Goal: Browse casually: Explore the website without a specific task or goal

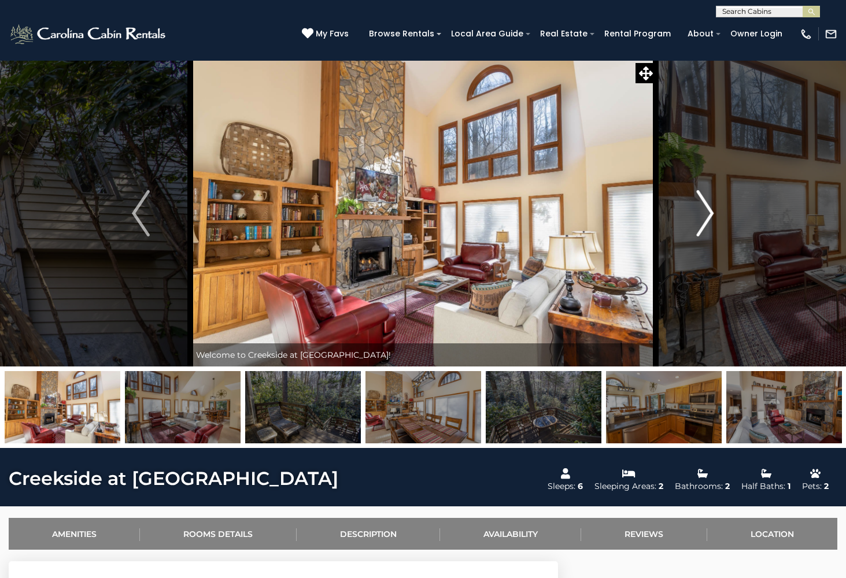
click at [709, 215] on img "Next" at bounding box center [704, 213] width 17 height 46
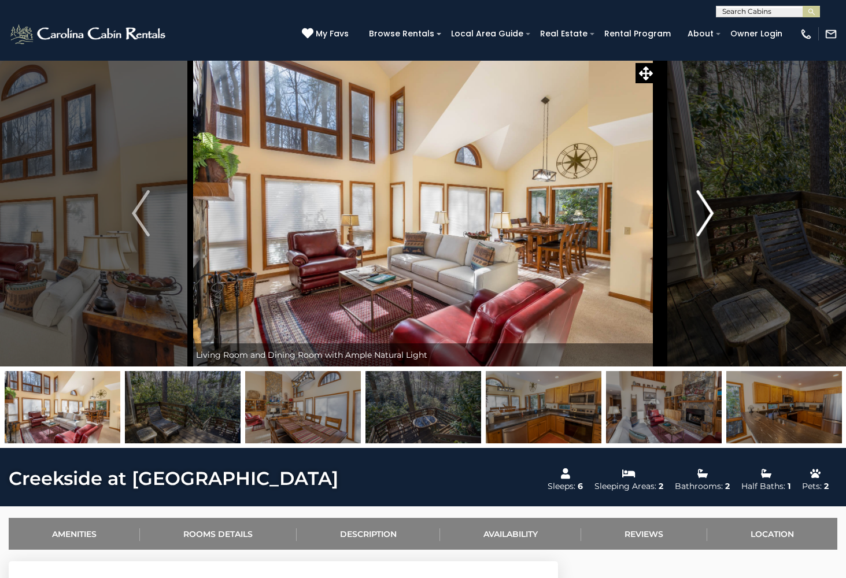
click at [709, 214] on img "Next" at bounding box center [704, 213] width 17 height 46
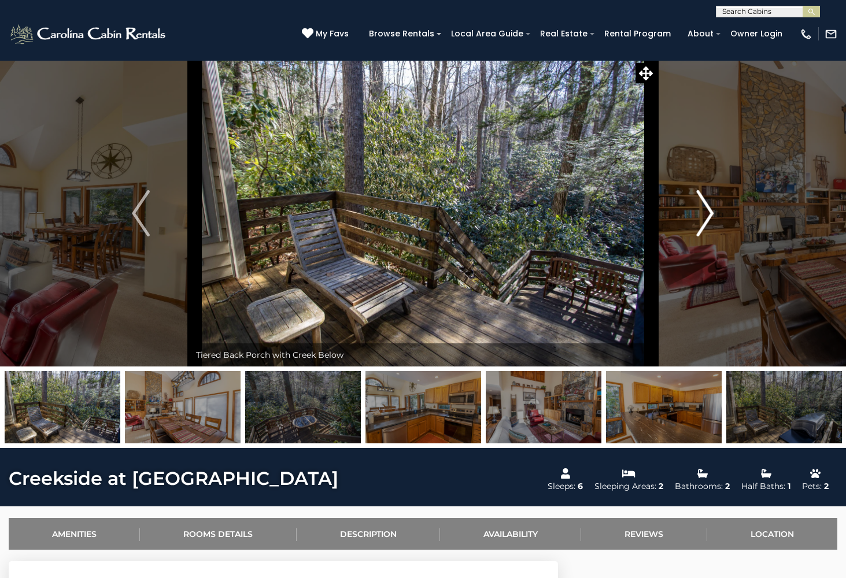
click at [709, 214] on img "Next" at bounding box center [704, 213] width 17 height 46
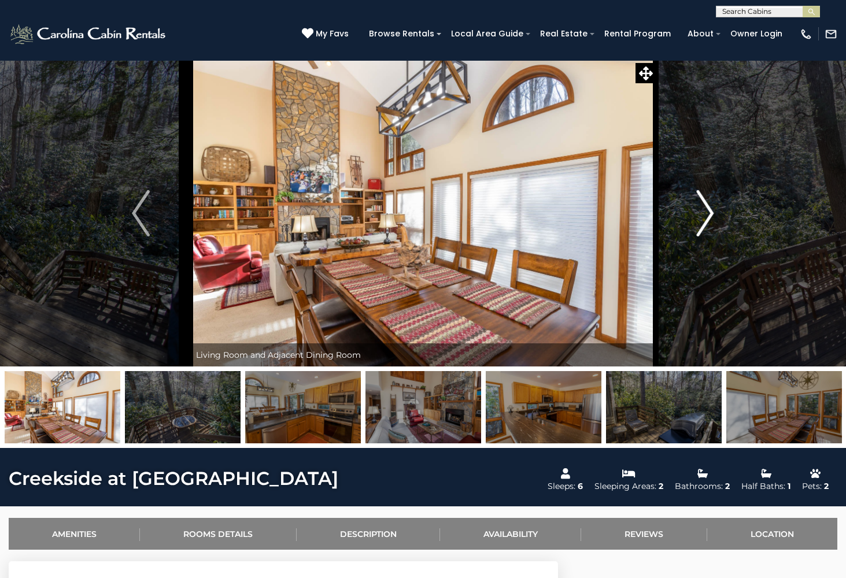
click at [709, 214] on img "Next" at bounding box center [704, 213] width 17 height 46
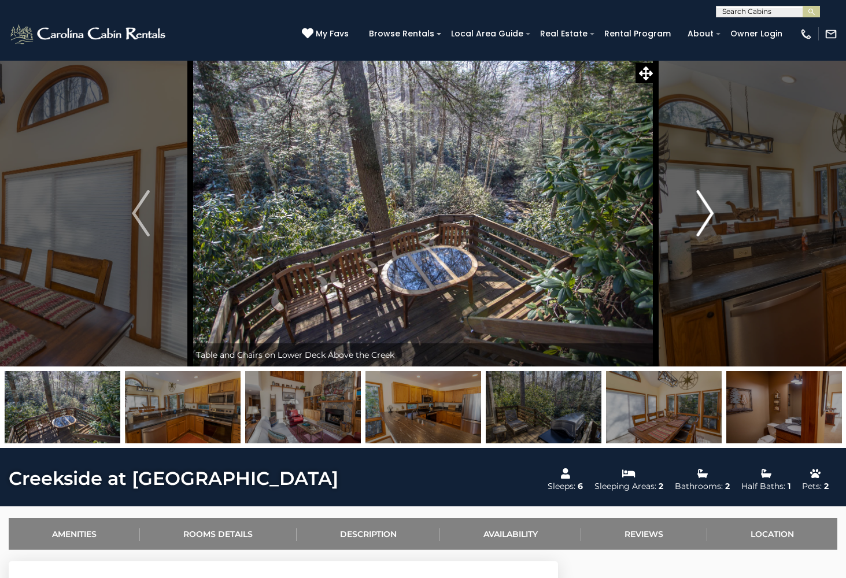
click at [709, 214] on img "Next" at bounding box center [704, 213] width 17 height 46
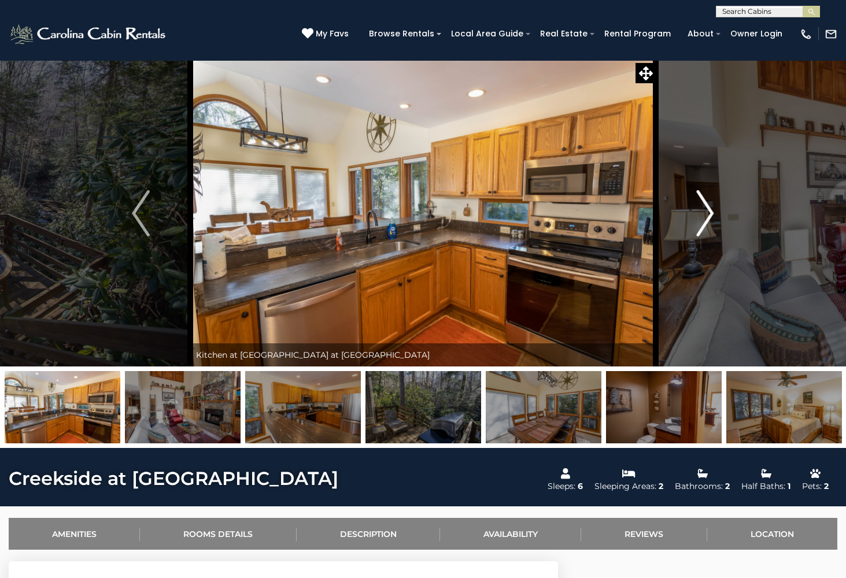
click at [709, 215] on img "Next" at bounding box center [704, 213] width 17 height 46
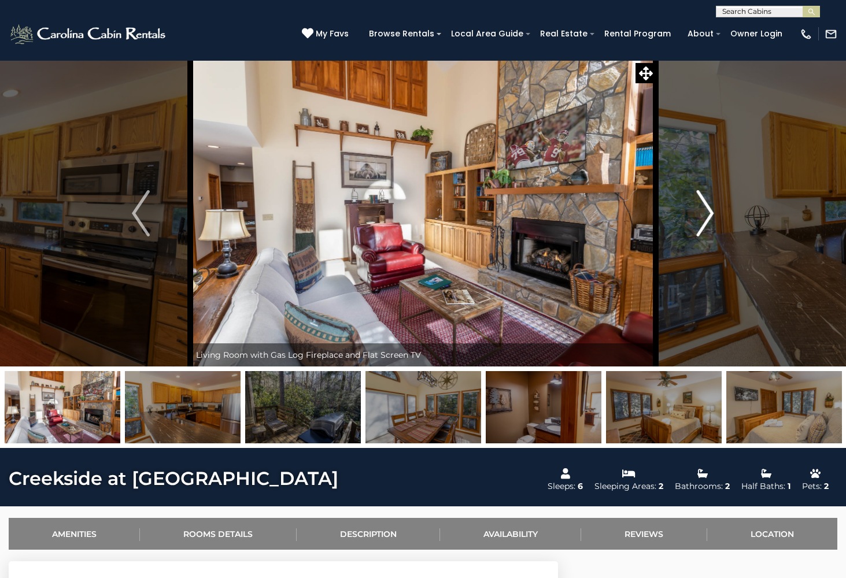
click at [709, 215] on img "Next" at bounding box center [704, 213] width 17 height 46
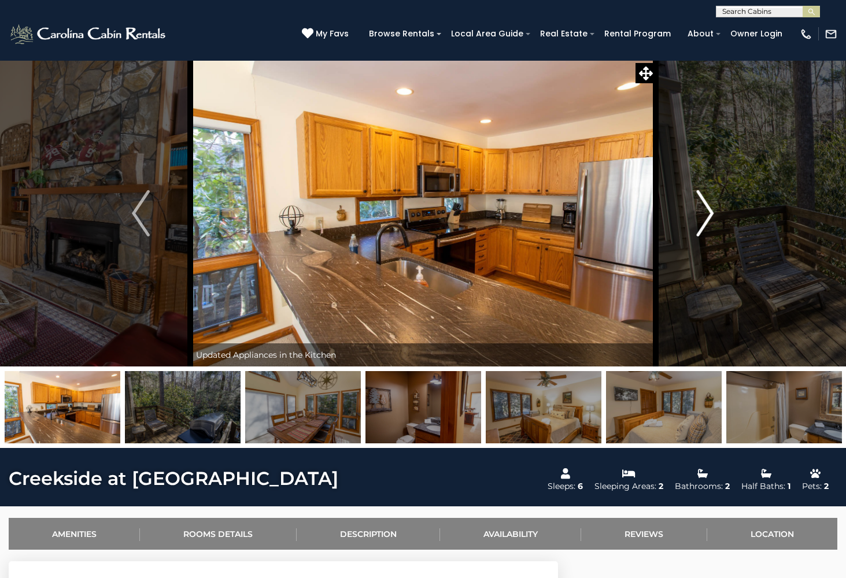
click at [709, 215] on img "Next" at bounding box center [704, 213] width 17 height 46
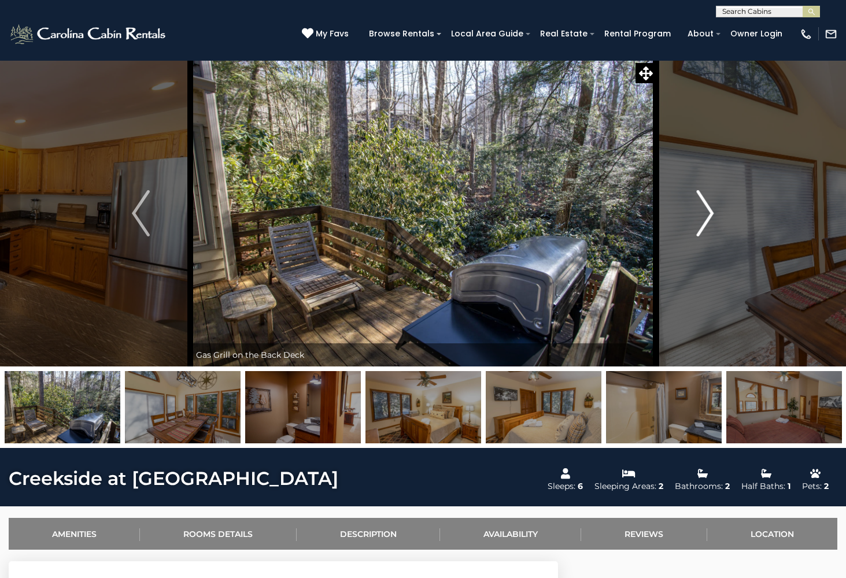
click at [709, 215] on img "Next" at bounding box center [704, 213] width 17 height 46
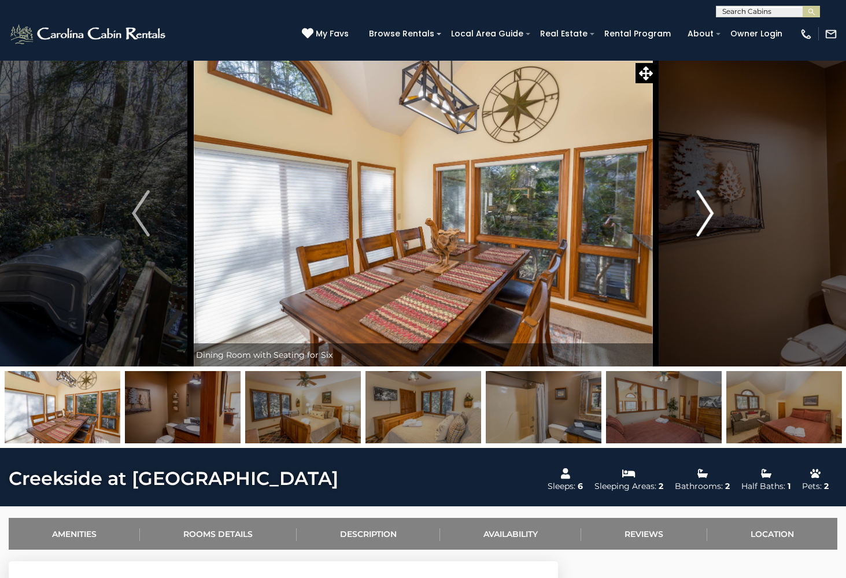
click at [709, 215] on img "Next" at bounding box center [704, 213] width 17 height 46
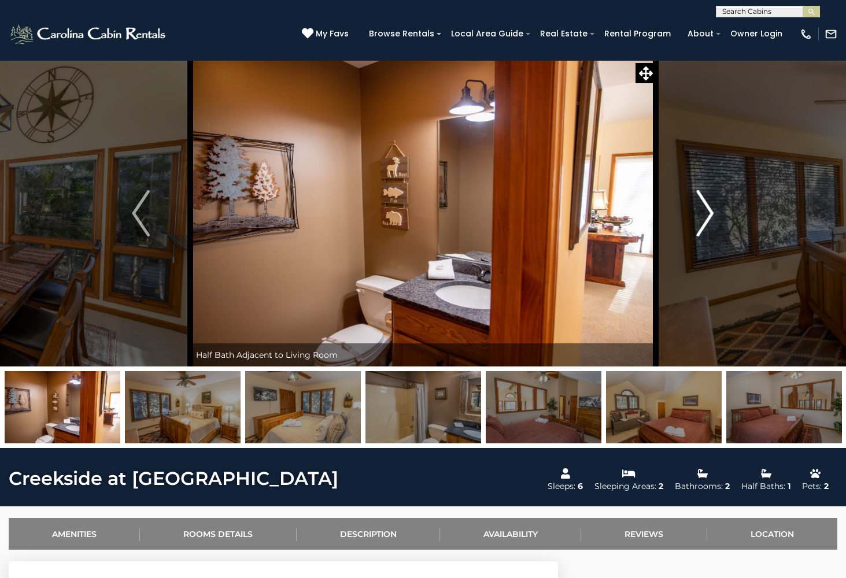
click at [709, 215] on img "Next" at bounding box center [704, 213] width 17 height 46
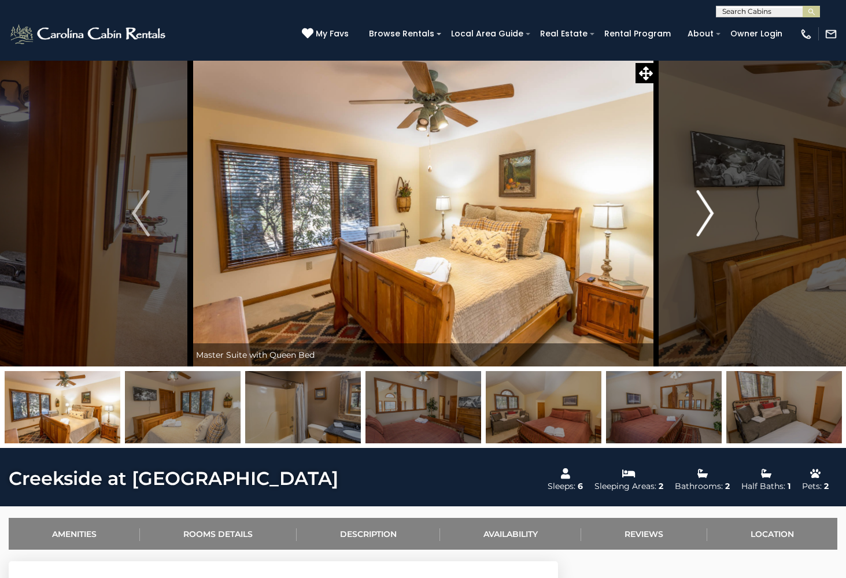
click at [709, 215] on img "Next" at bounding box center [704, 213] width 17 height 46
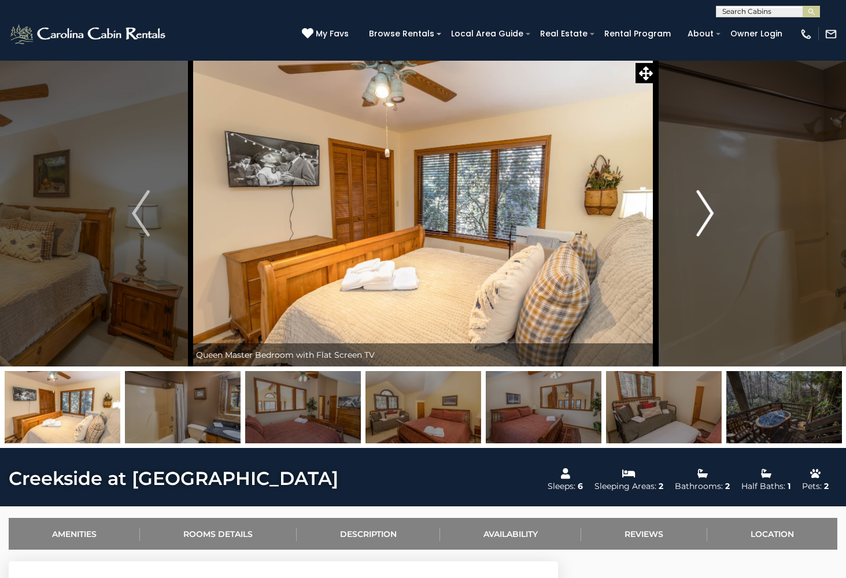
click at [709, 215] on img "Next" at bounding box center [704, 213] width 17 height 46
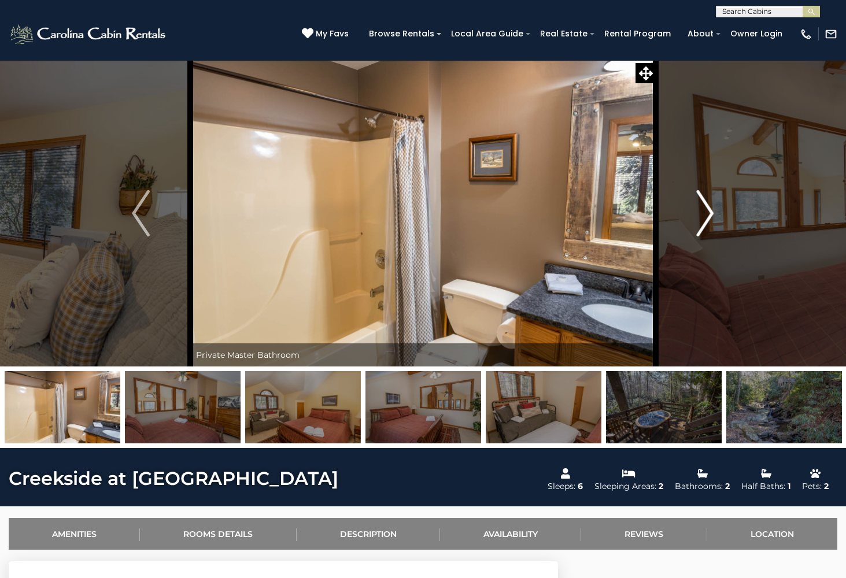
click at [709, 215] on img "Next" at bounding box center [704, 213] width 17 height 46
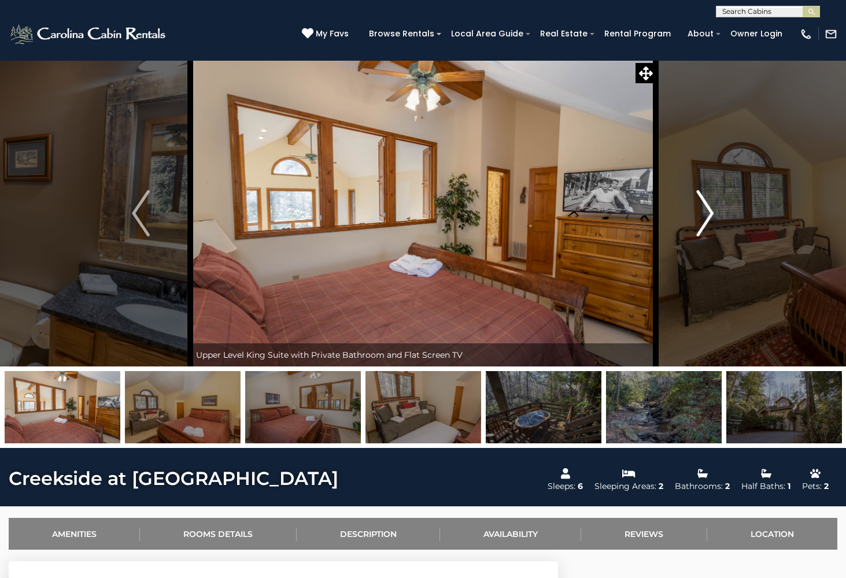
click at [710, 214] on img "Next" at bounding box center [704, 213] width 17 height 46
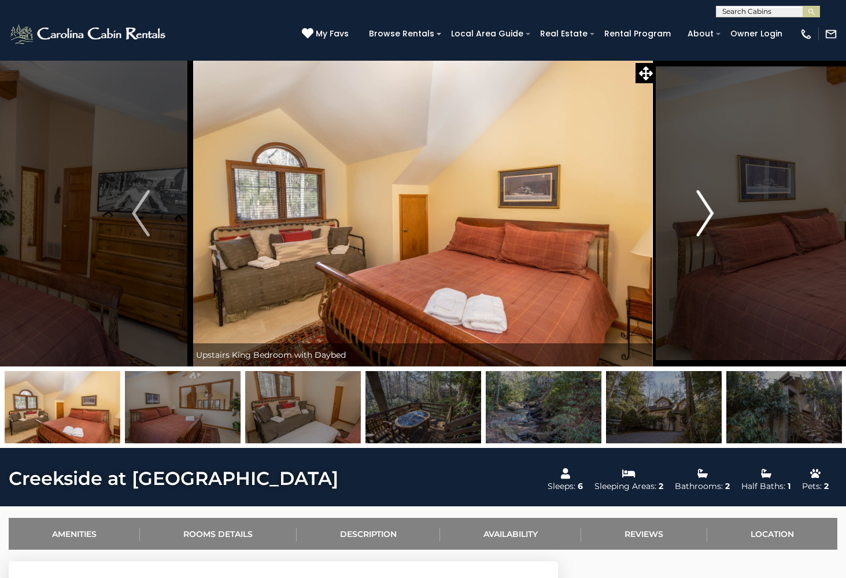
click at [710, 214] on img "Next" at bounding box center [704, 213] width 17 height 46
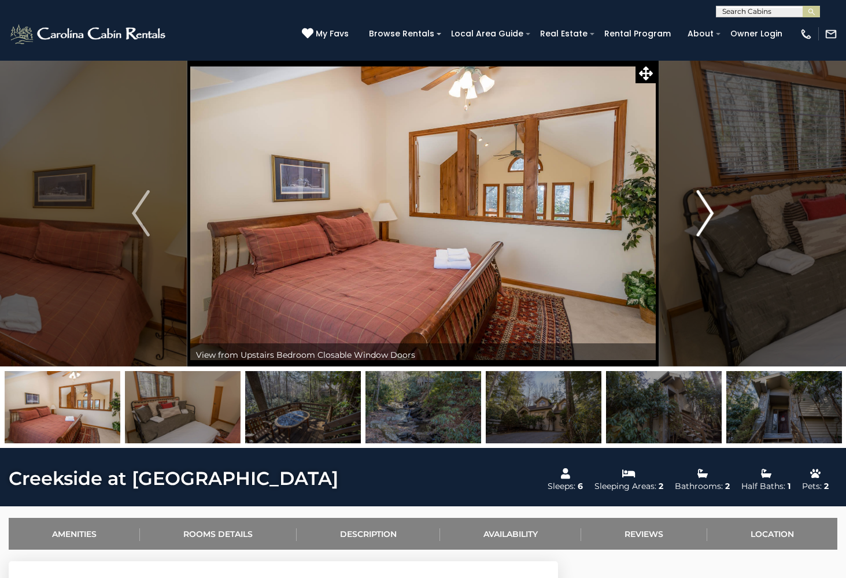
click at [710, 214] on img "Next" at bounding box center [704, 213] width 17 height 46
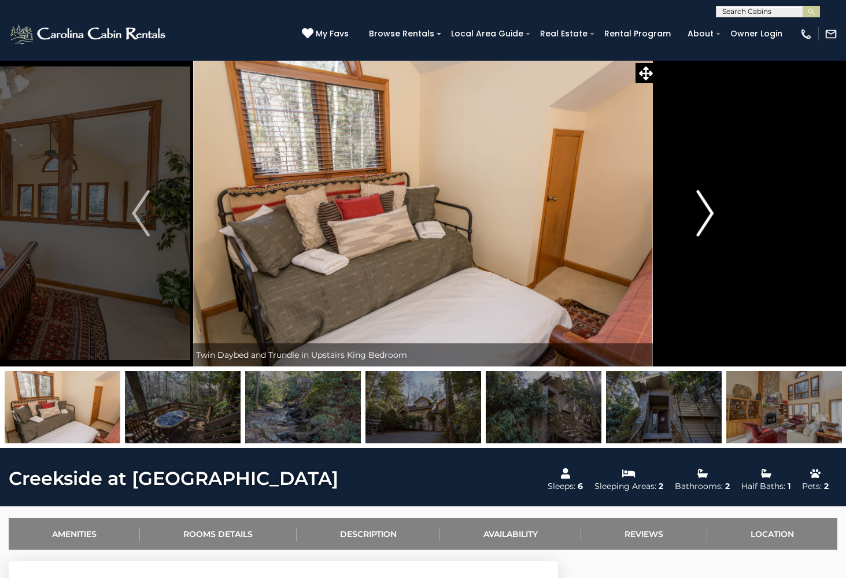
click at [710, 214] on img "Next" at bounding box center [704, 213] width 17 height 46
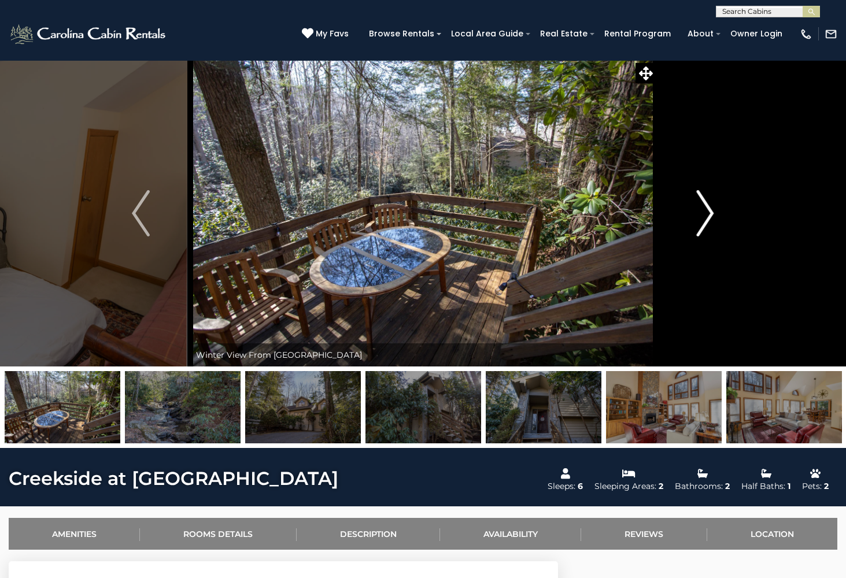
click at [710, 214] on img "Next" at bounding box center [704, 213] width 17 height 46
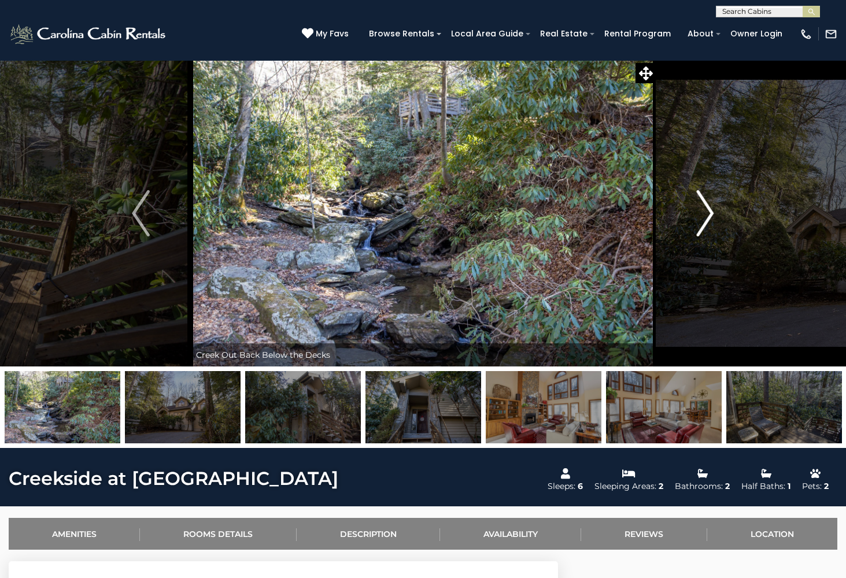
click at [710, 214] on img "Next" at bounding box center [704, 213] width 17 height 46
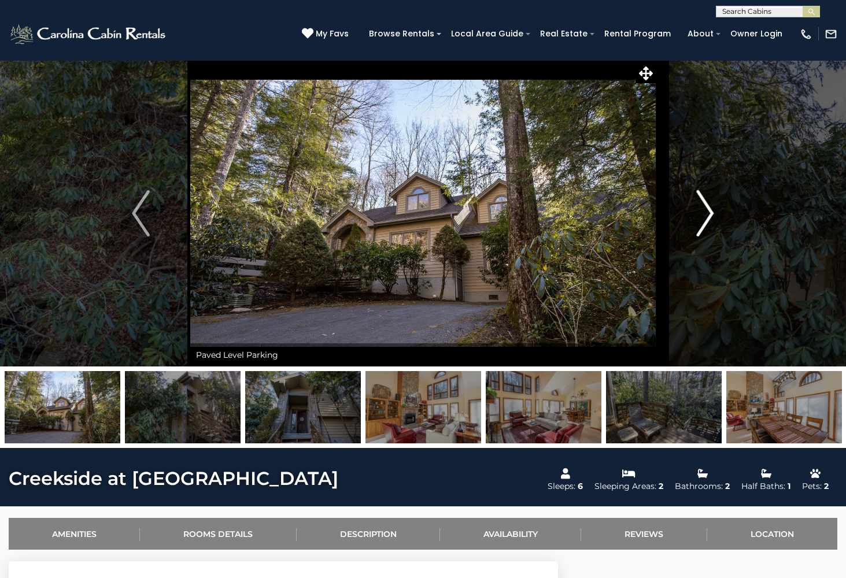
click at [710, 214] on img "Next" at bounding box center [704, 213] width 17 height 46
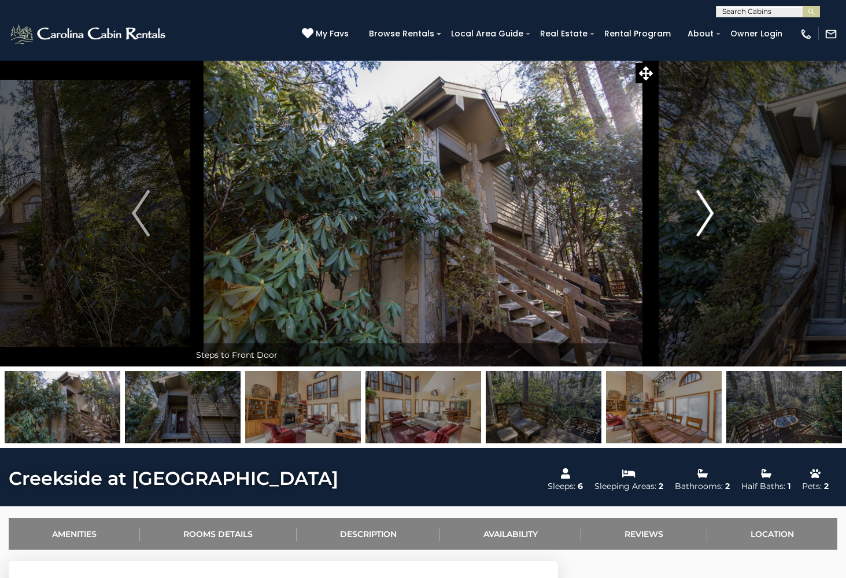
click at [710, 214] on img "Next" at bounding box center [704, 213] width 17 height 46
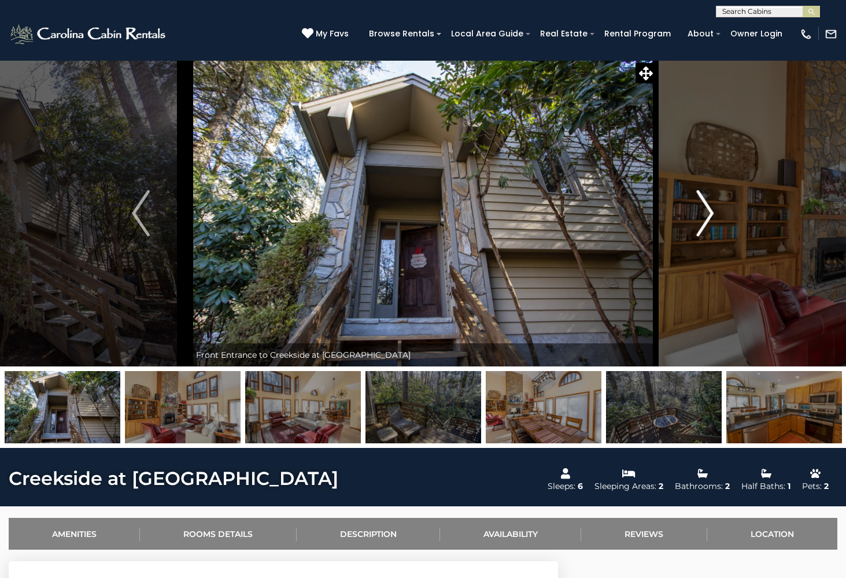
click at [710, 214] on img "Next" at bounding box center [704, 213] width 17 height 46
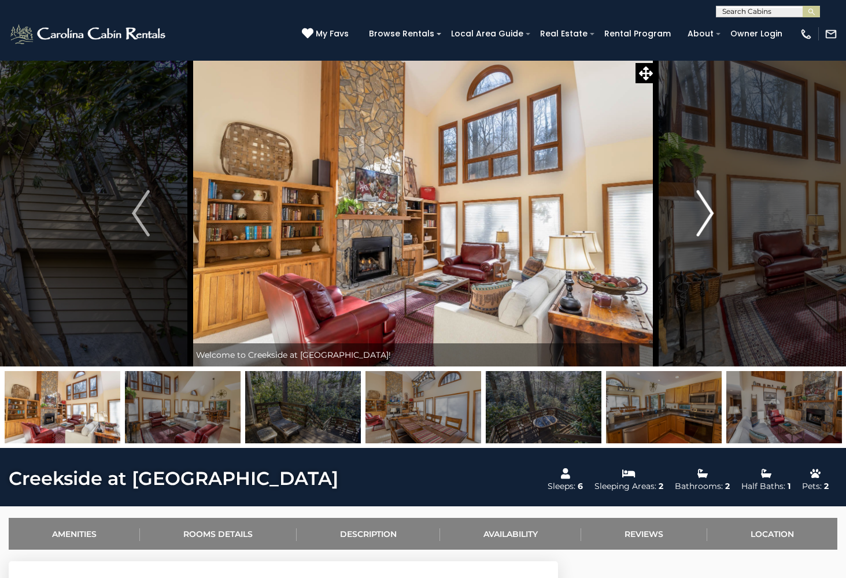
click at [710, 214] on img "Next" at bounding box center [704, 213] width 17 height 46
